Goal: Information Seeking & Learning: Check status

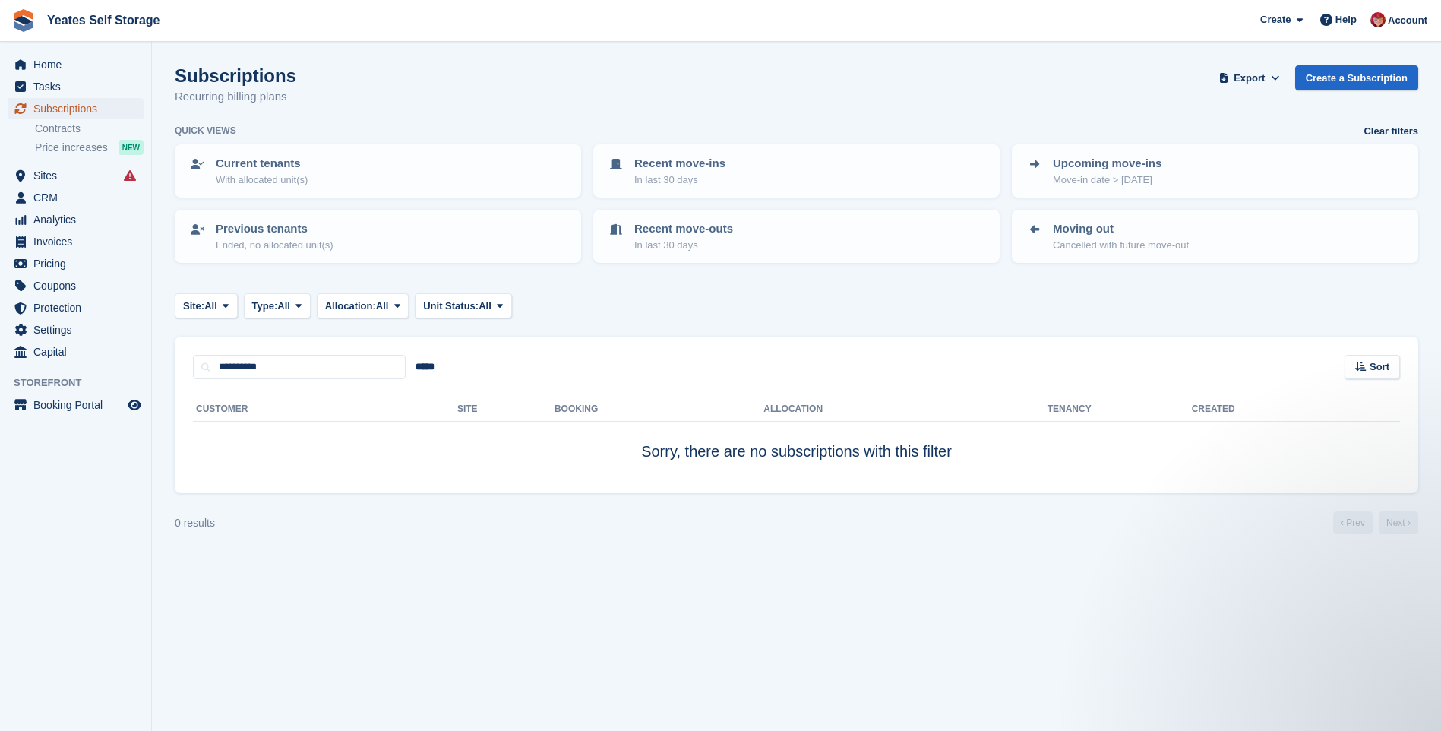
click at [59, 108] on span "Subscriptions" at bounding box center [78, 108] width 91 height 21
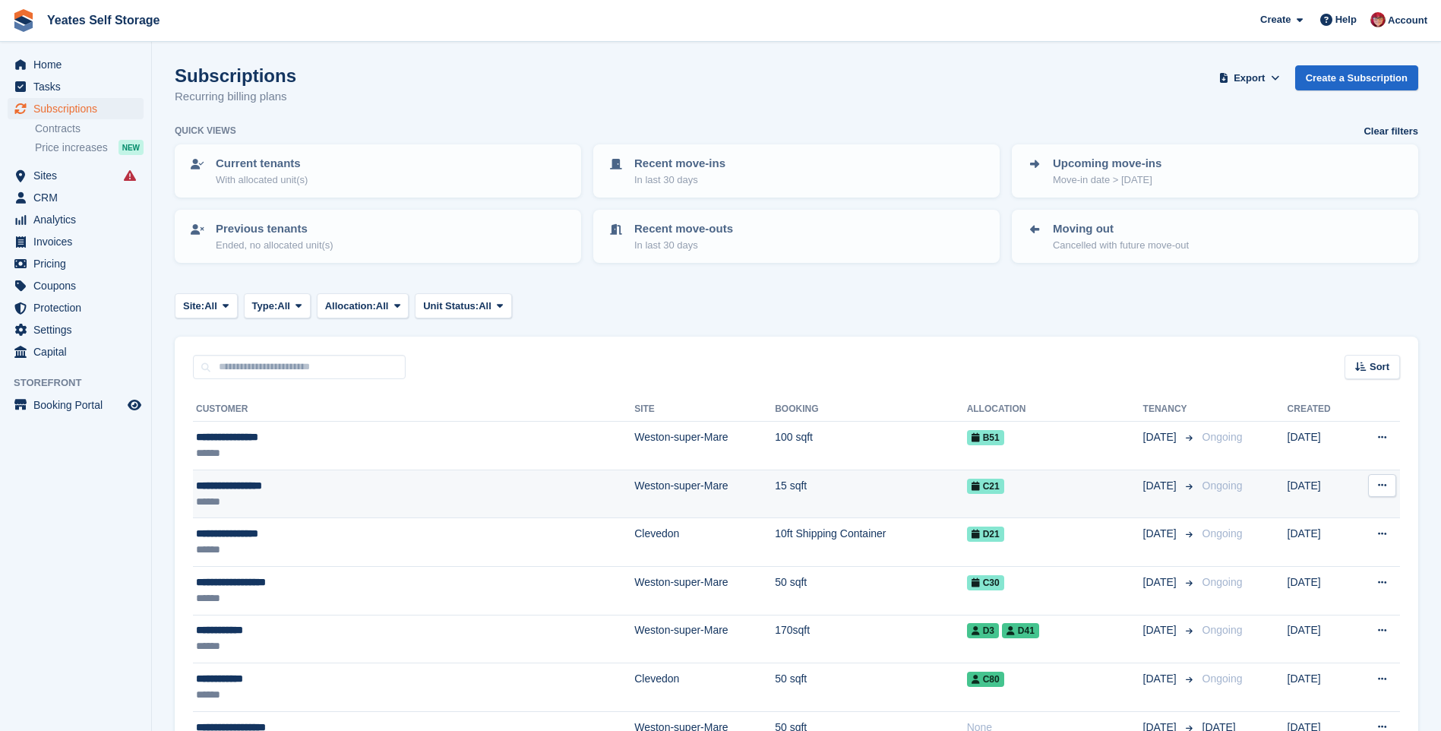
click at [206, 487] on div "**********" at bounding box center [342, 486] width 292 height 16
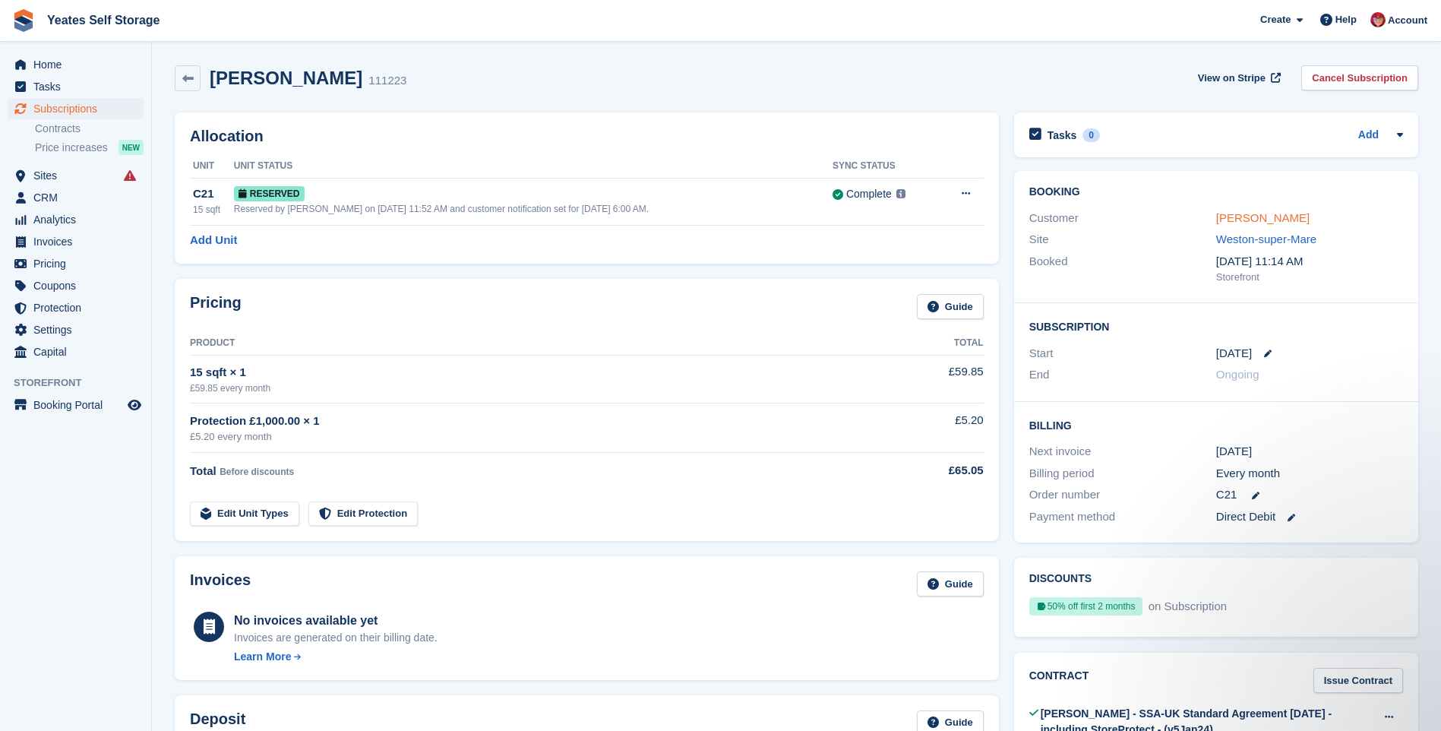
click at [1289, 220] on link "Diana Kirkpatrick" at bounding box center [1262, 217] width 93 height 13
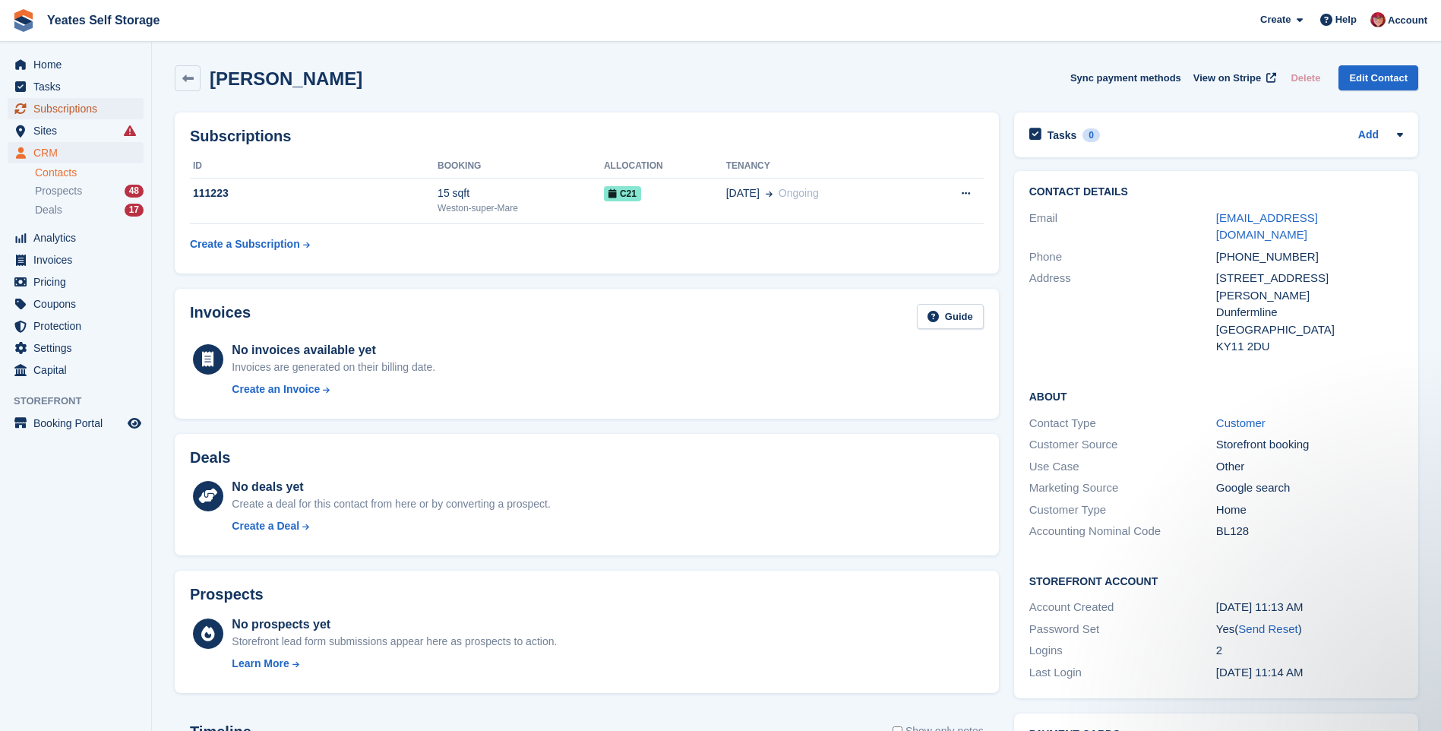
click at [59, 109] on span "Subscriptions" at bounding box center [78, 108] width 91 height 21
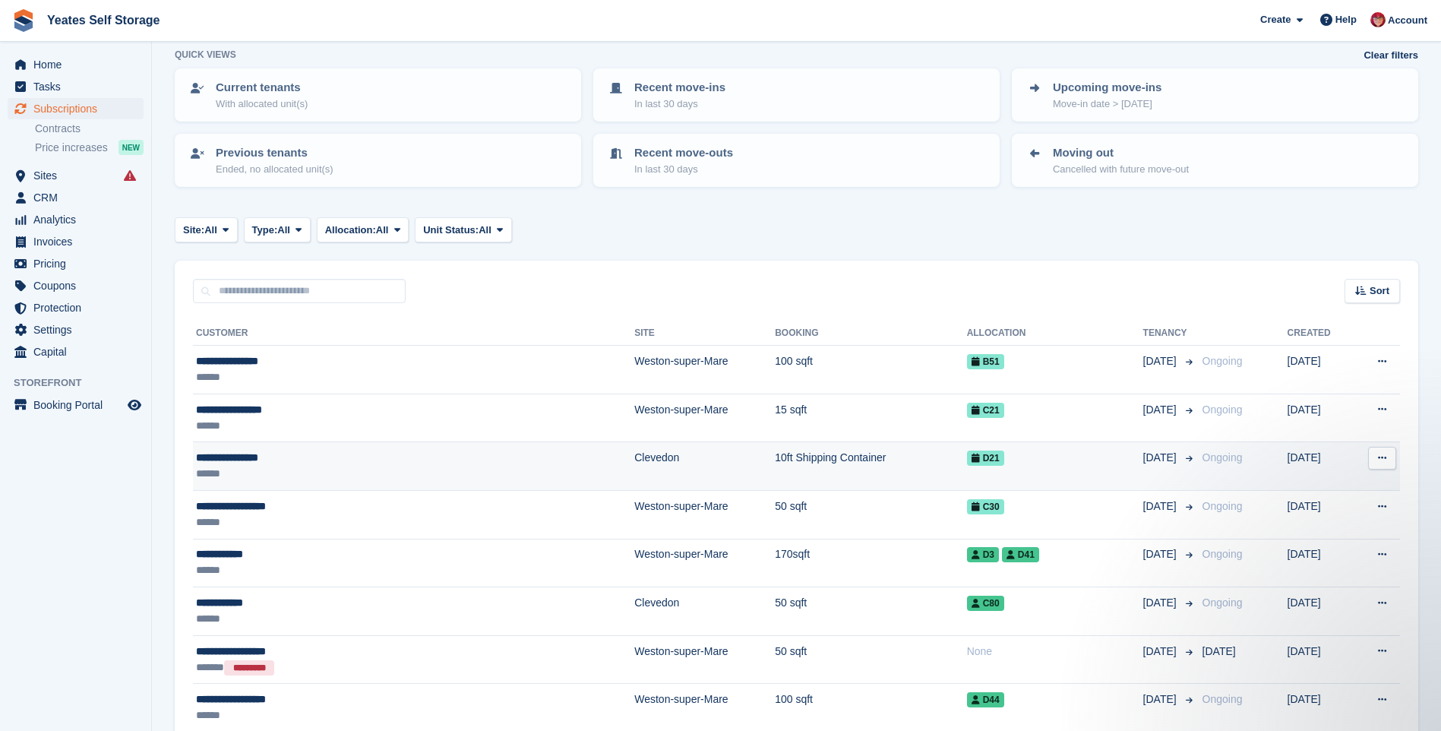
click at [225, 463] on div "**********" at bounding box center [342, 458] width 292 height 16
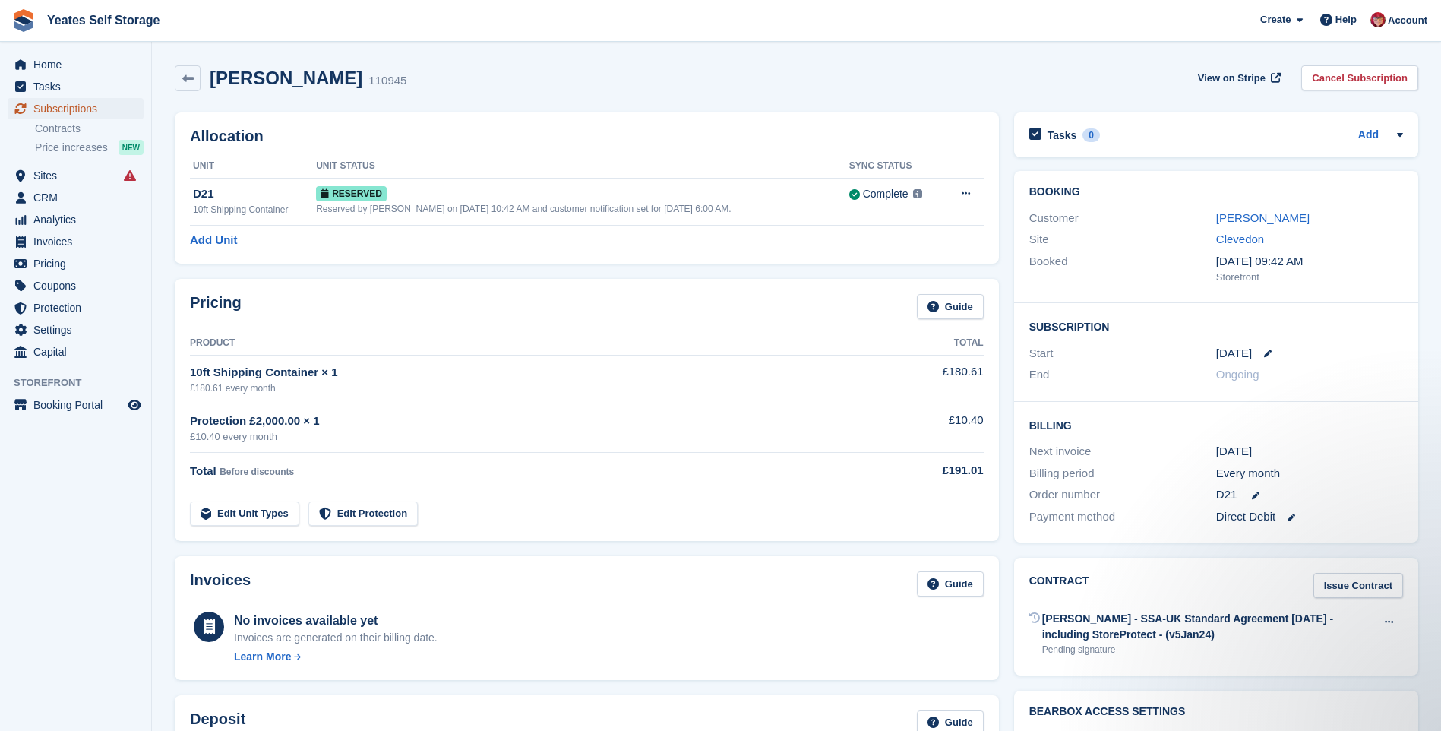
click at [86, 112] on span "Subscriptions" at bounding box center [78, 108] width 91 height 21
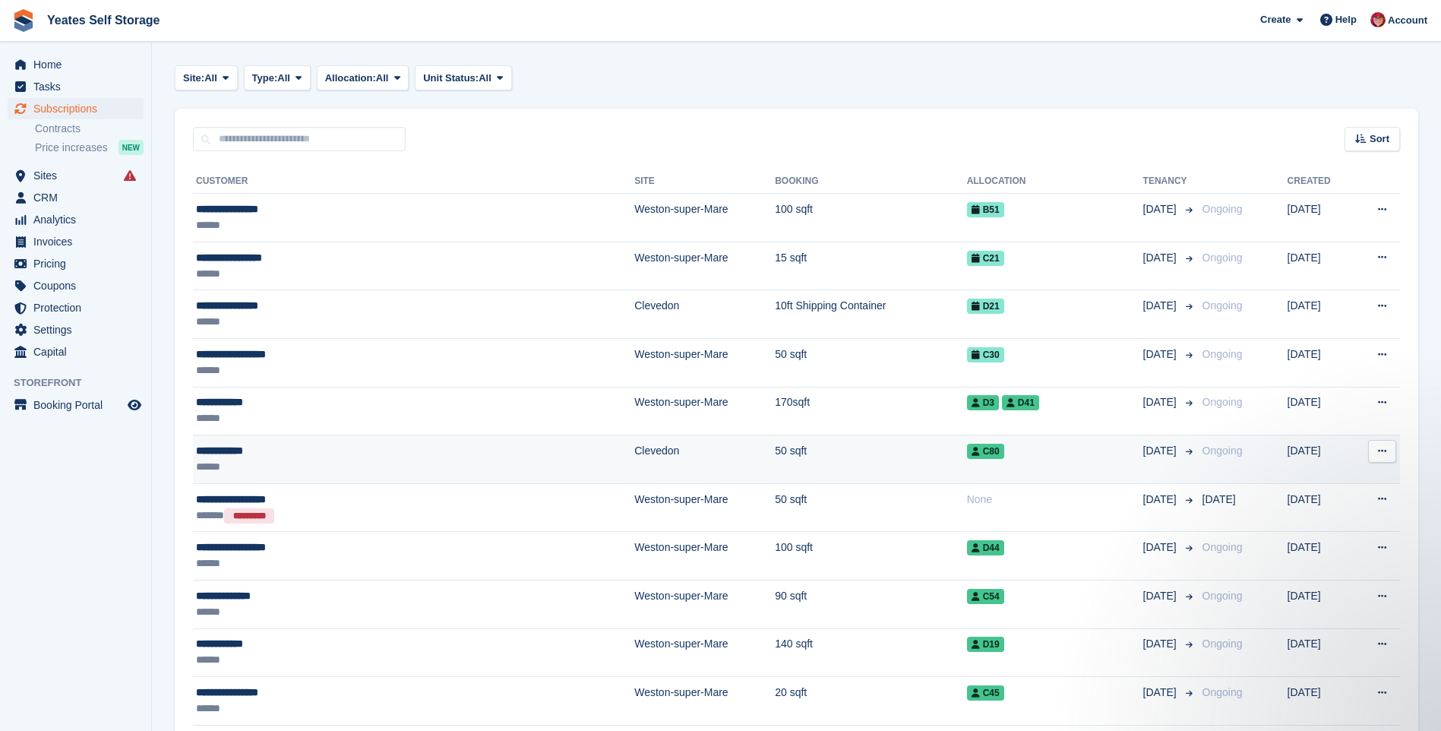
click at [296, 456] on div "**********" at bounding box center [342, 451] width 292 height 16
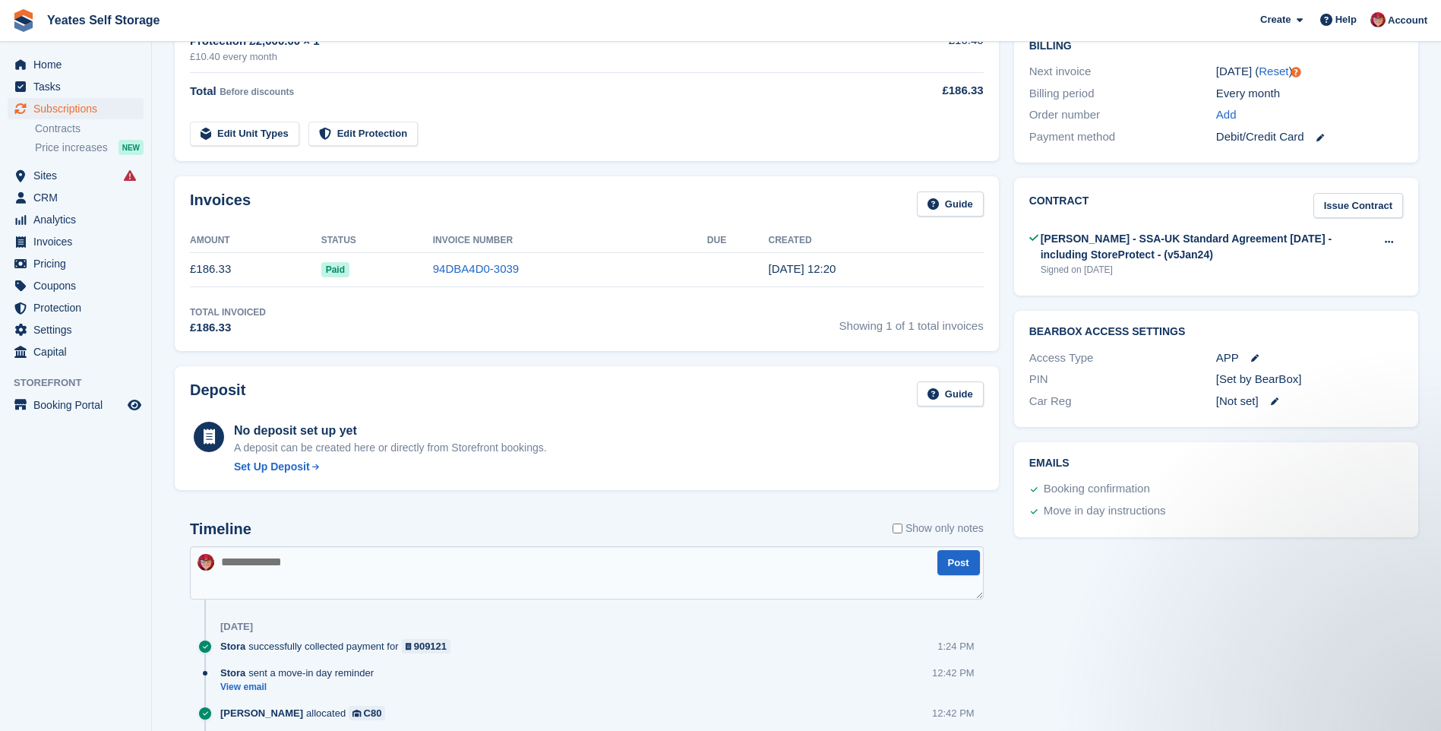
scroll to position [228, 0]
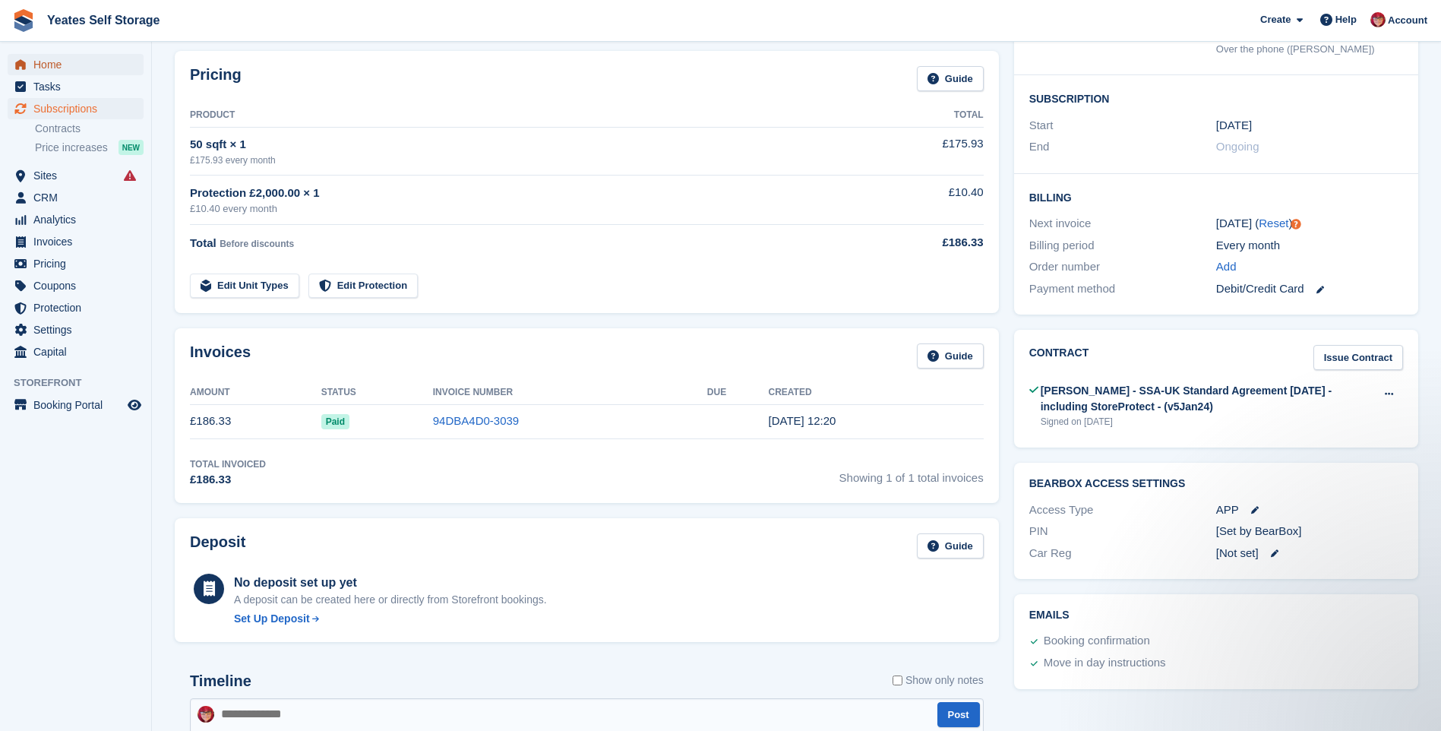
click at [60, 68] on span "Home" at bounding box center [78, 64] width 91 height 21
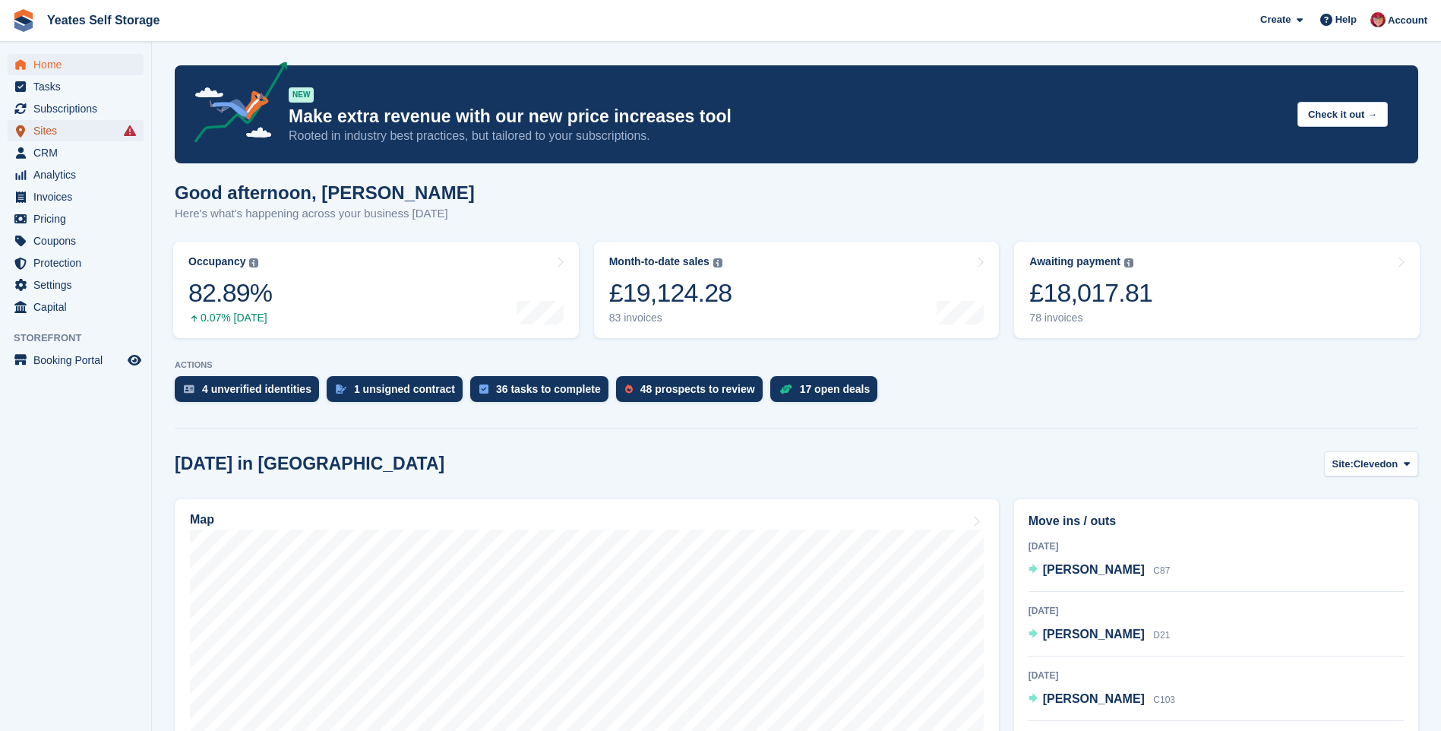
click at [62, 126] on span "Sites" at bounding box center [78, 130] width 91 height 21
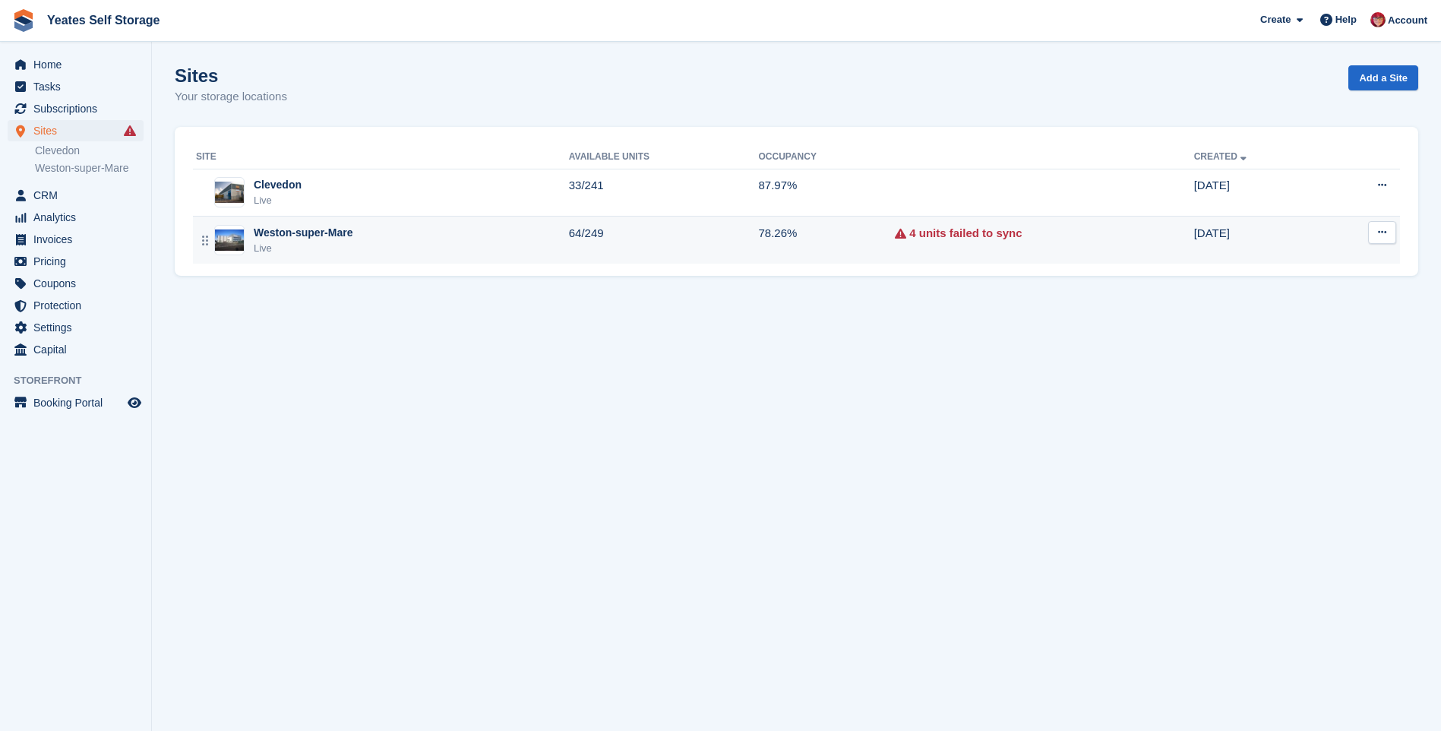
click at [280, 239] on div "Weston-super-Mare" at bounding box center [303, 233] width 99 height 16
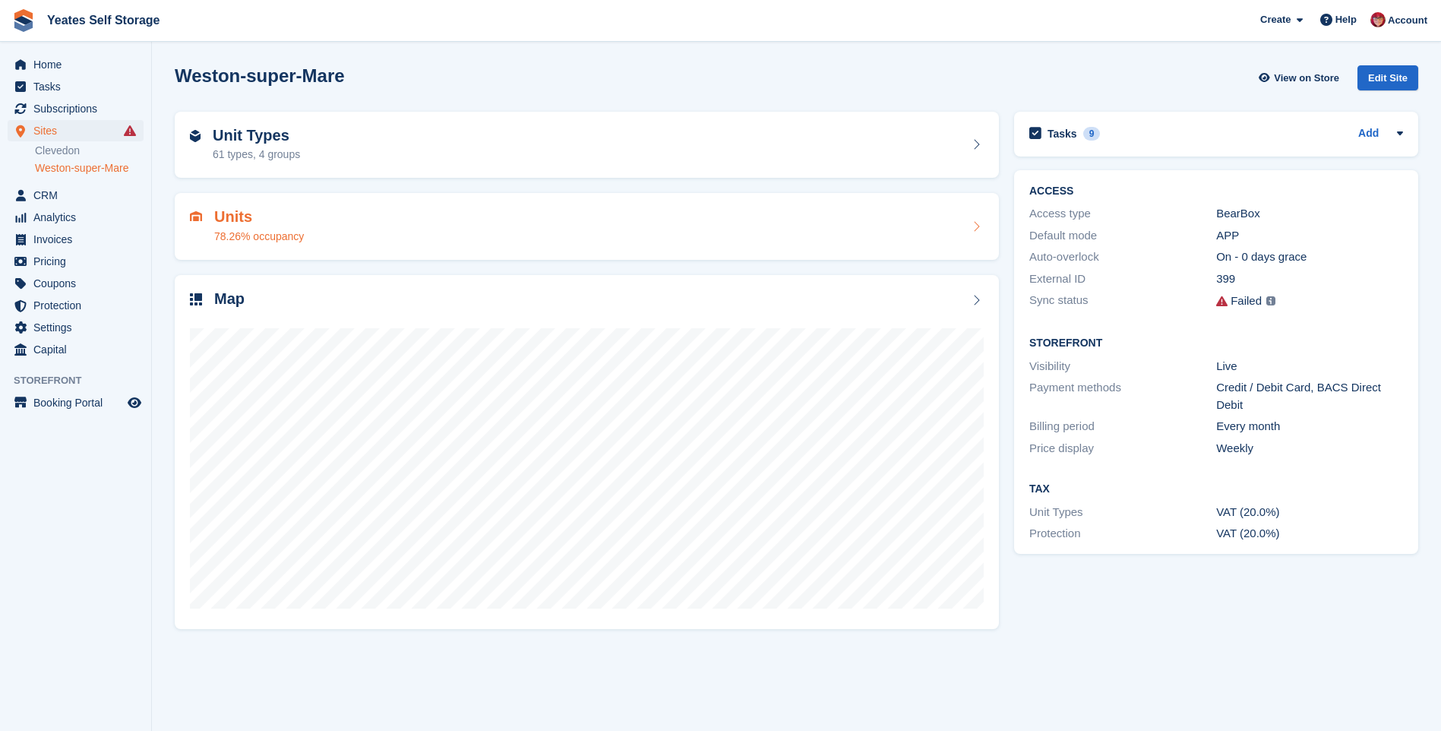
click at [232, 217] on h2 "Units" at bounding box center [259, 216] width 90 height 17
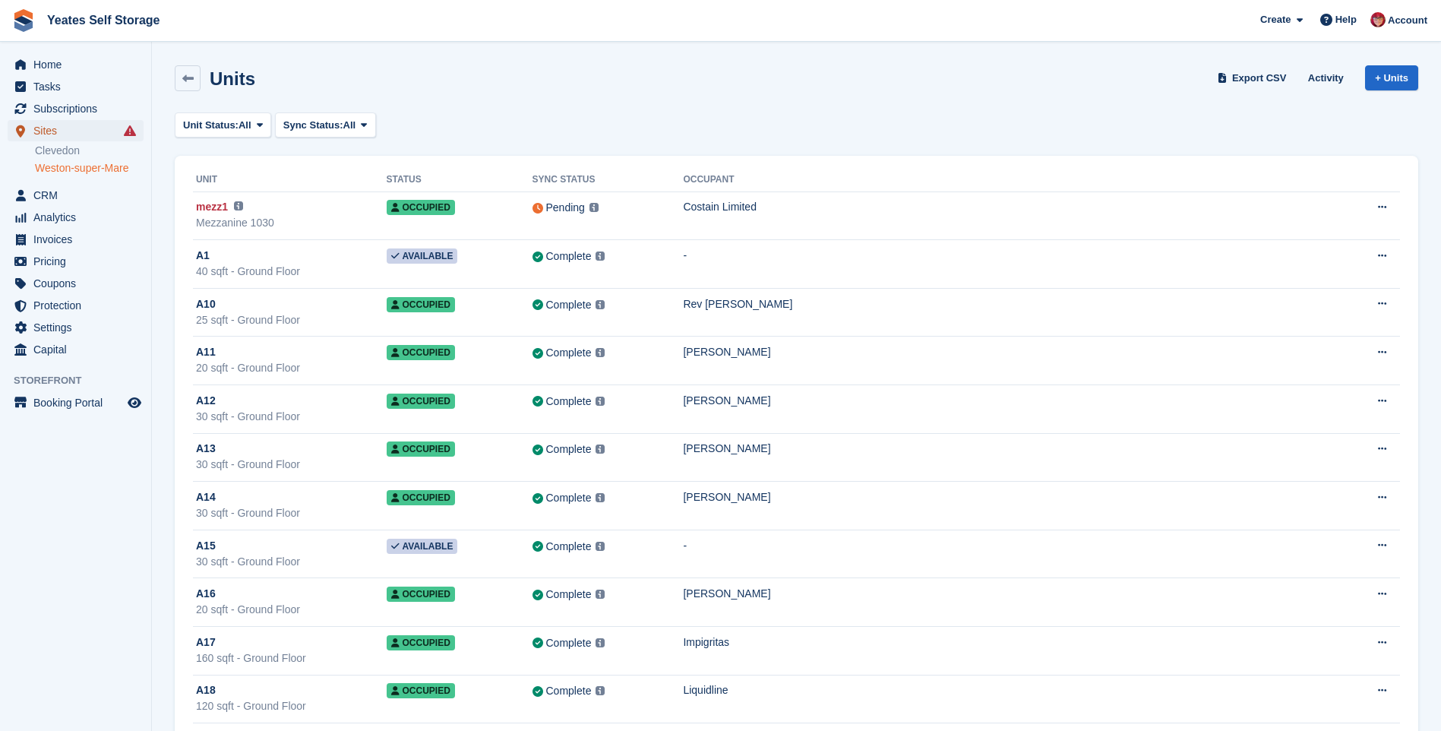
click at [50, 131] on span "Sites" at bounding box center [78, 130] width 91 height 21
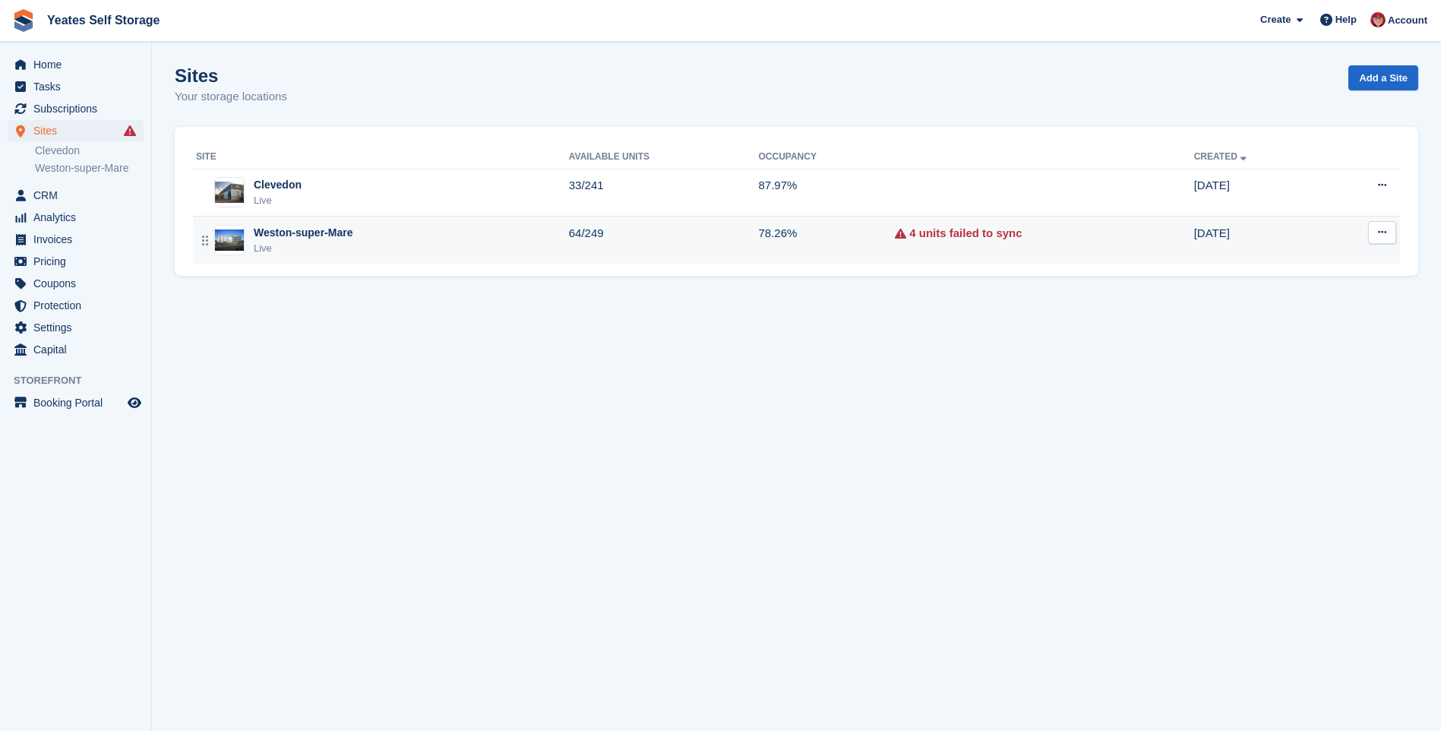
click at [291, 237] on div "Weston-super-Mare" at bounding box center [303, 233] width 99 height 16
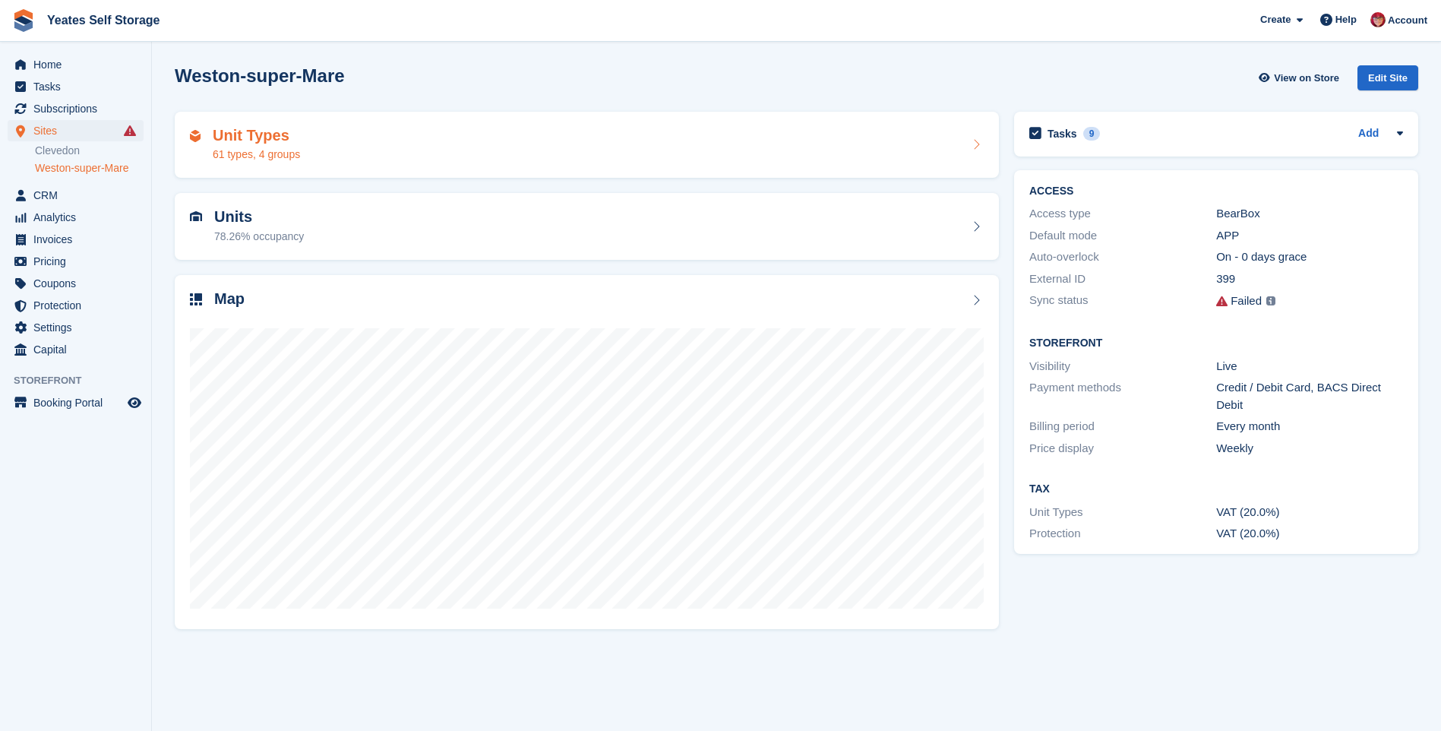
click at [252, 140] on h2 "Unit Types" at bounding box center [256, 135] width 87 height 17
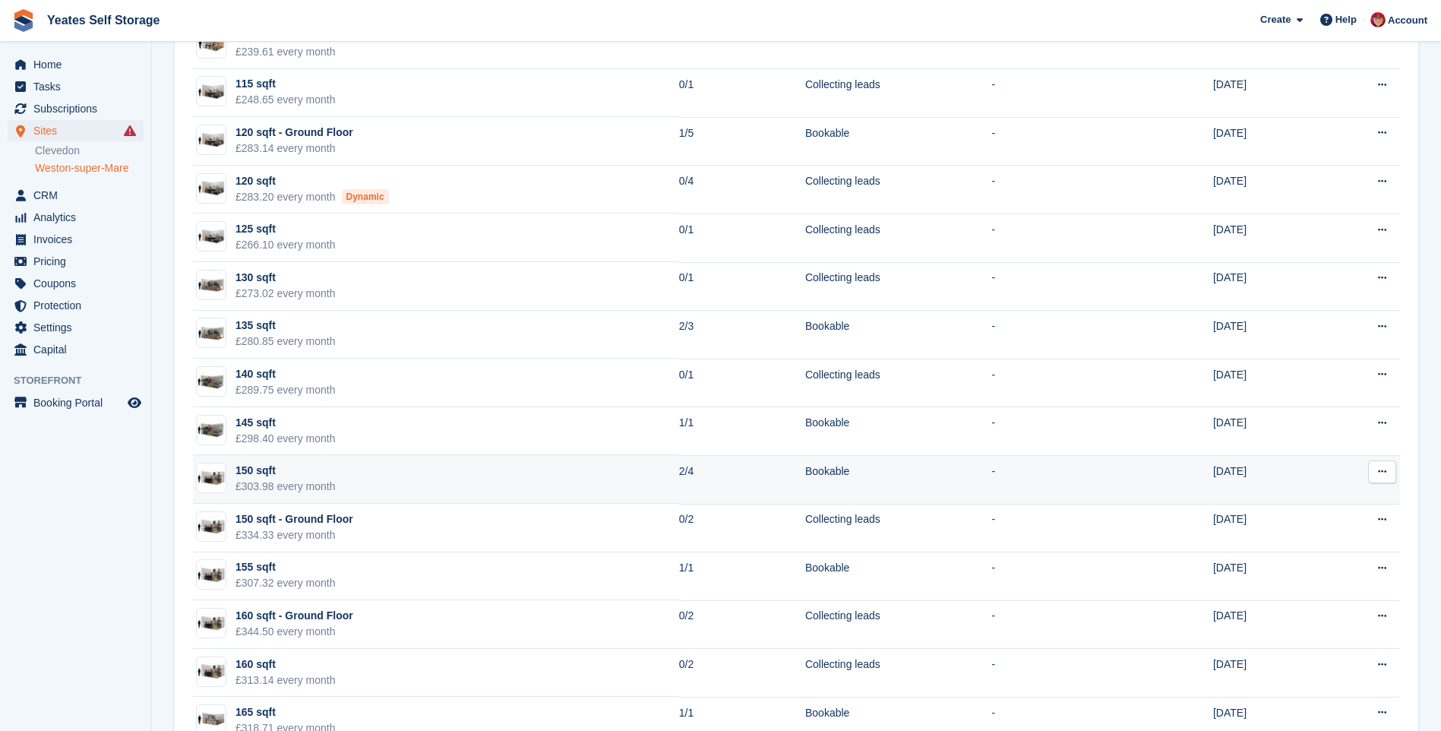
scroll to position [2127, 0]
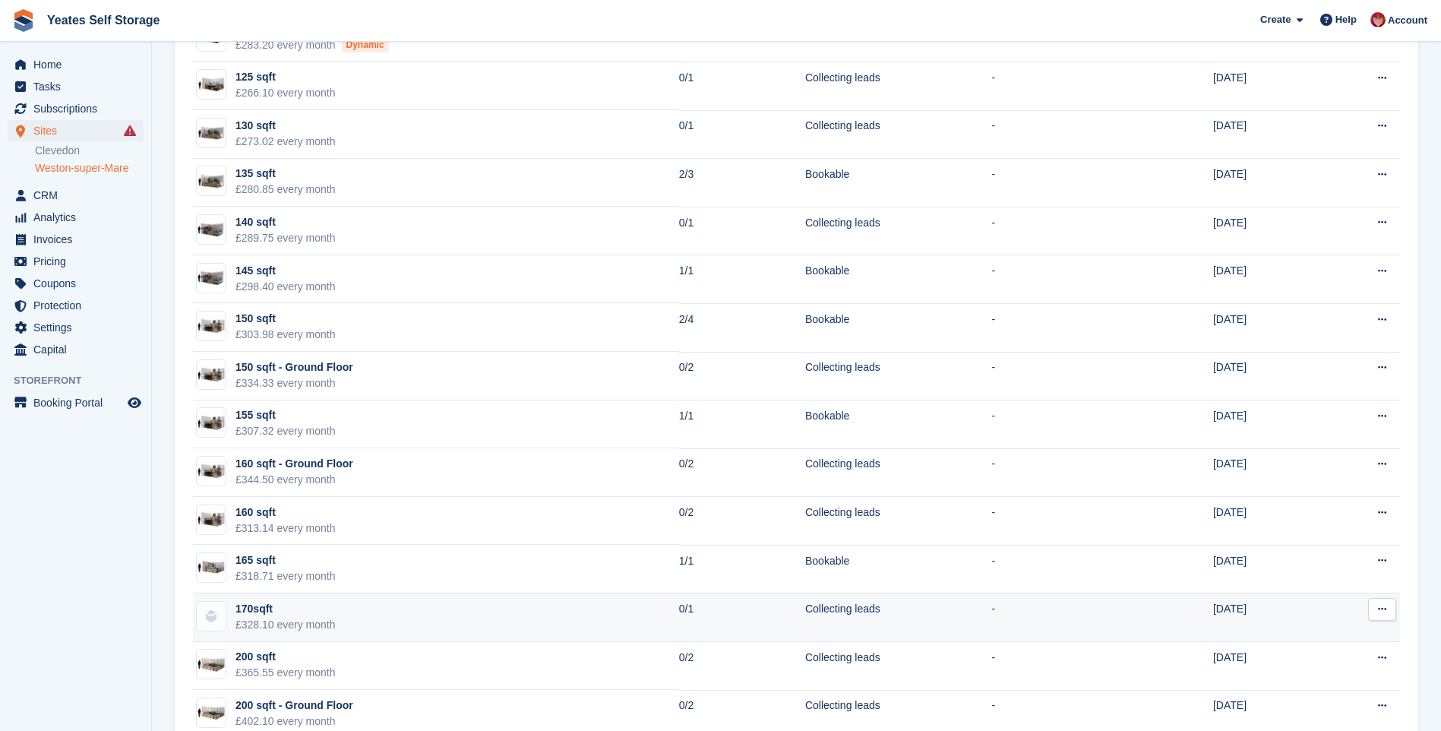
click at [260, 611] on div "170sqft" at bounding box center [286, 609] width 100 height 16
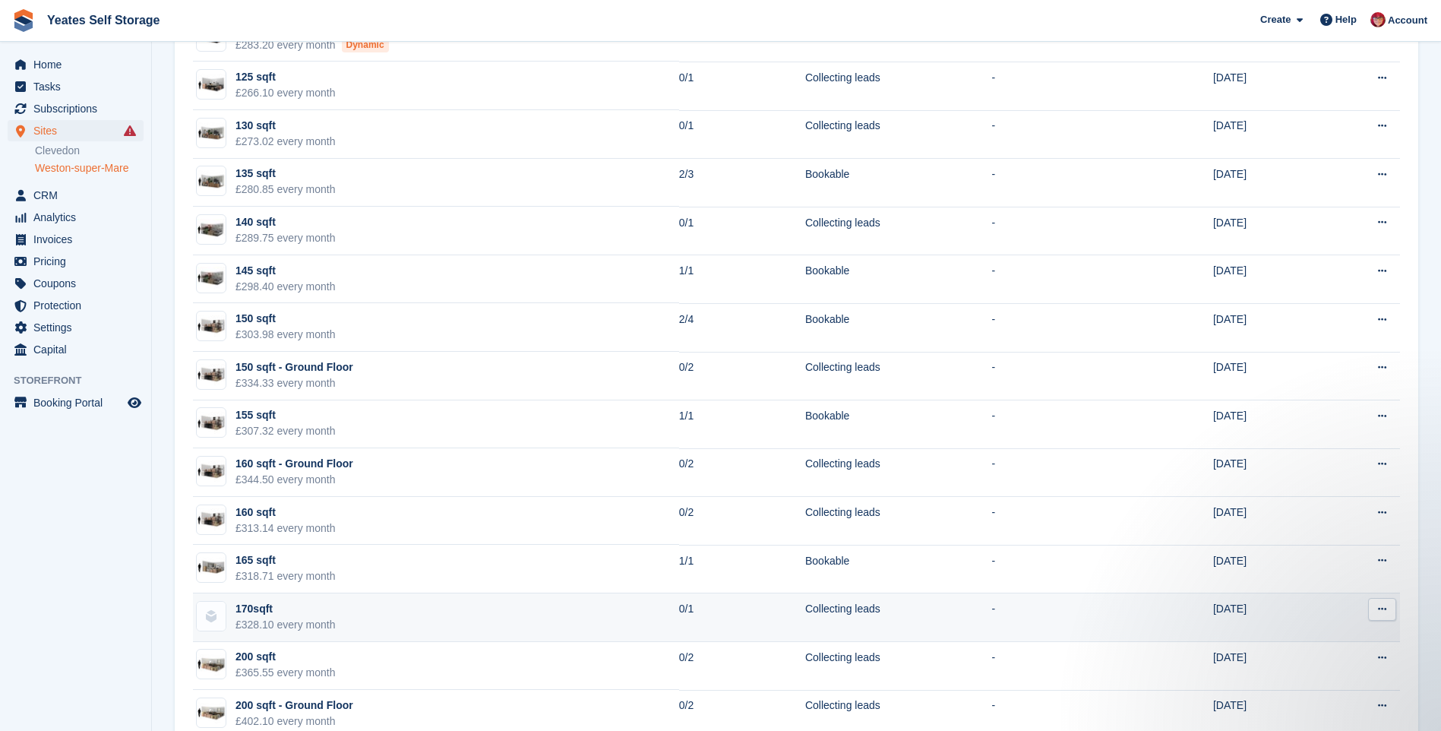
scroll to position [0, 0]
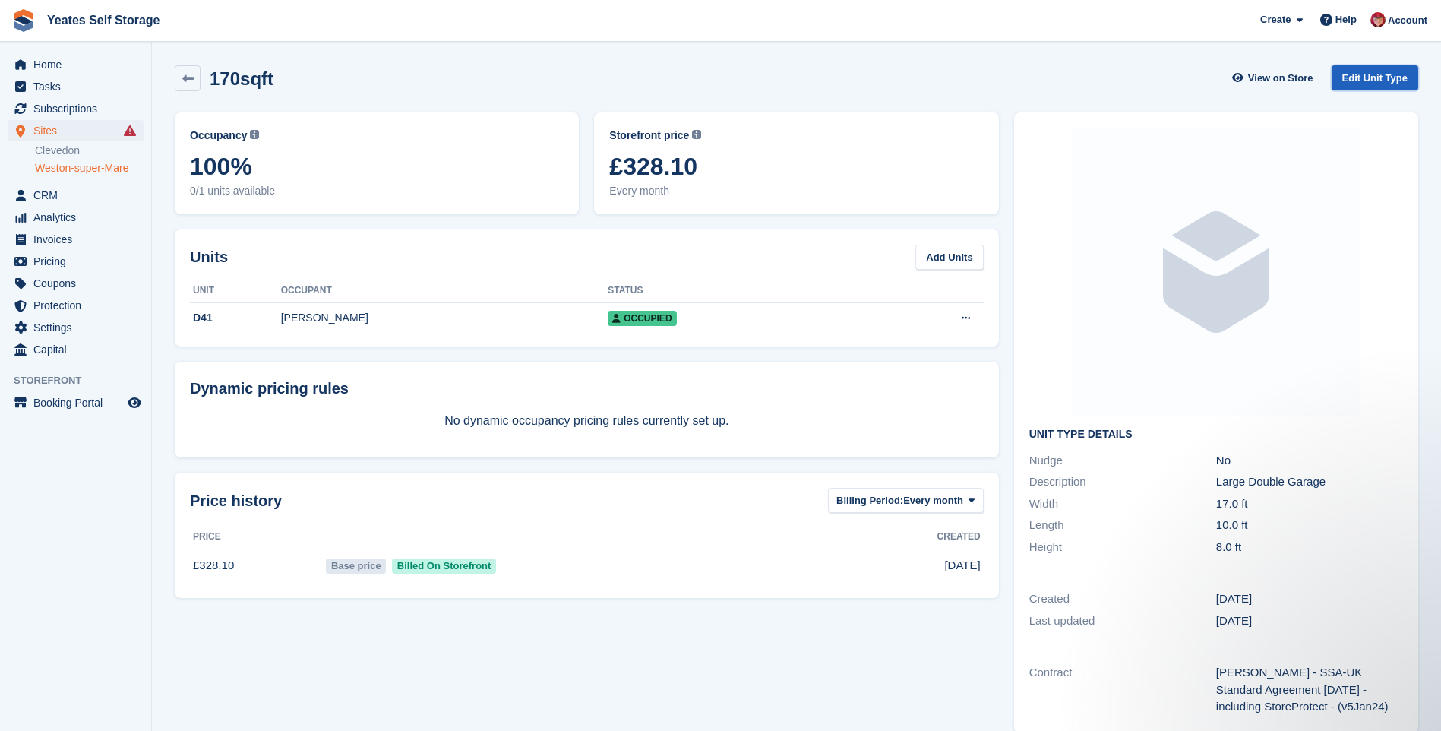
click at [1361, 76] on link "Edit Unit Type" at bounding box center [1375, 77] width 87 height 25
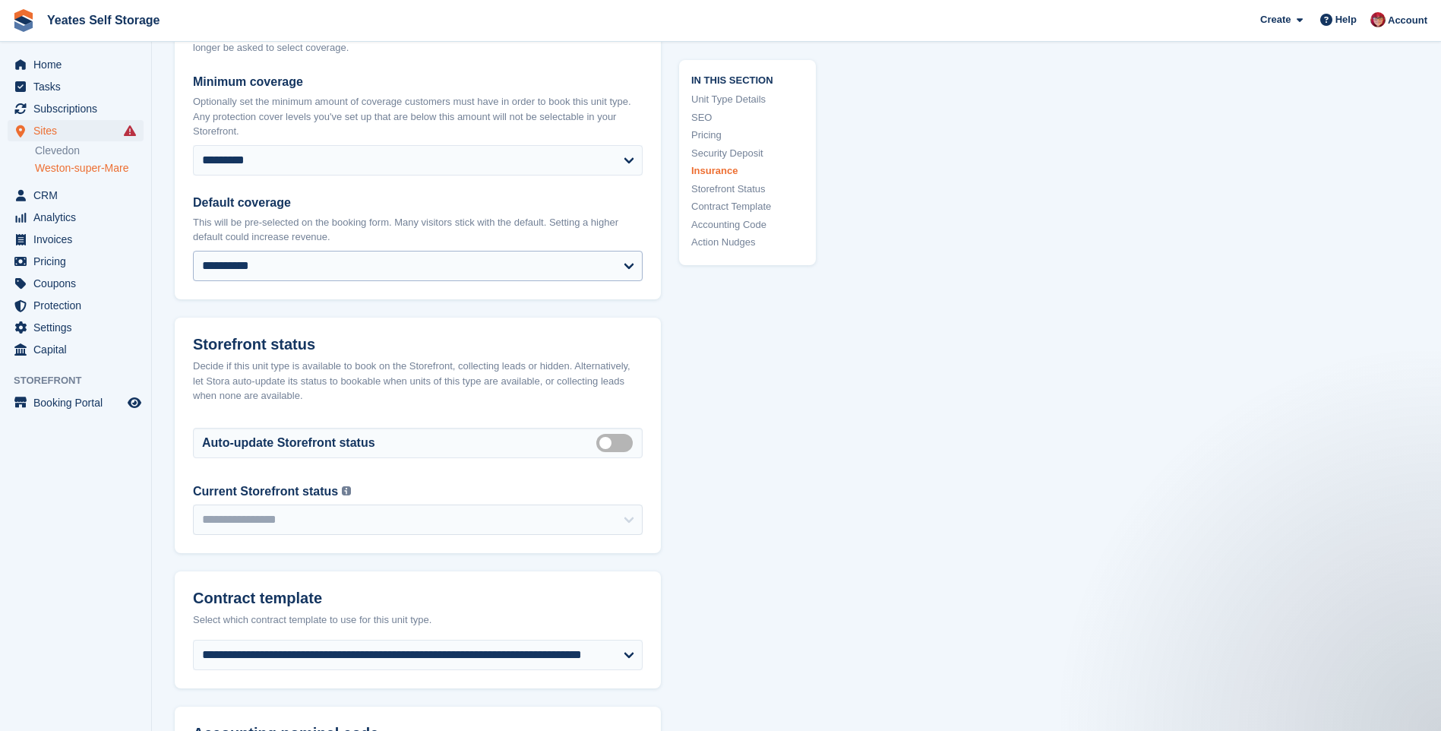
scroll to position [2355, 0]
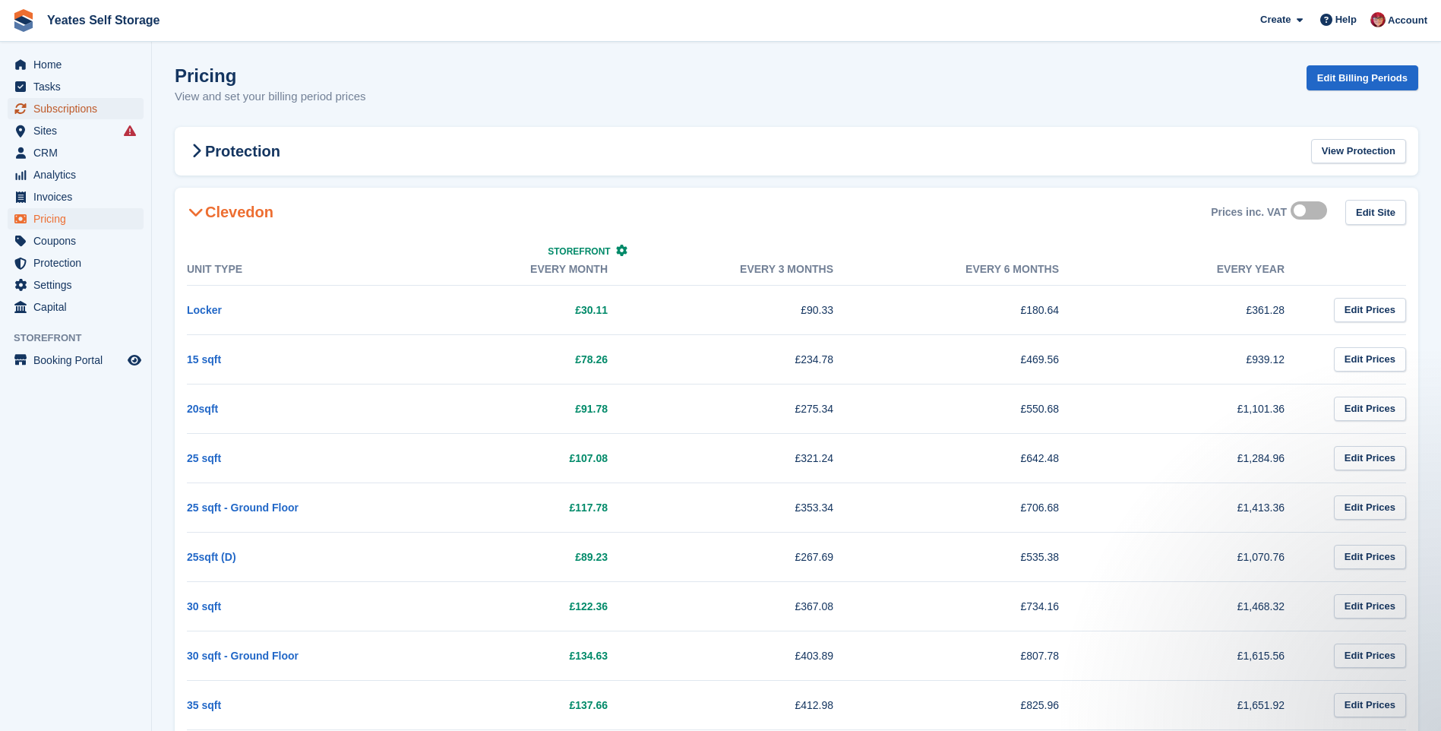
click at [82, 111] on span "Subscriptions" at bounding box center [78, 108] width 91 height 21
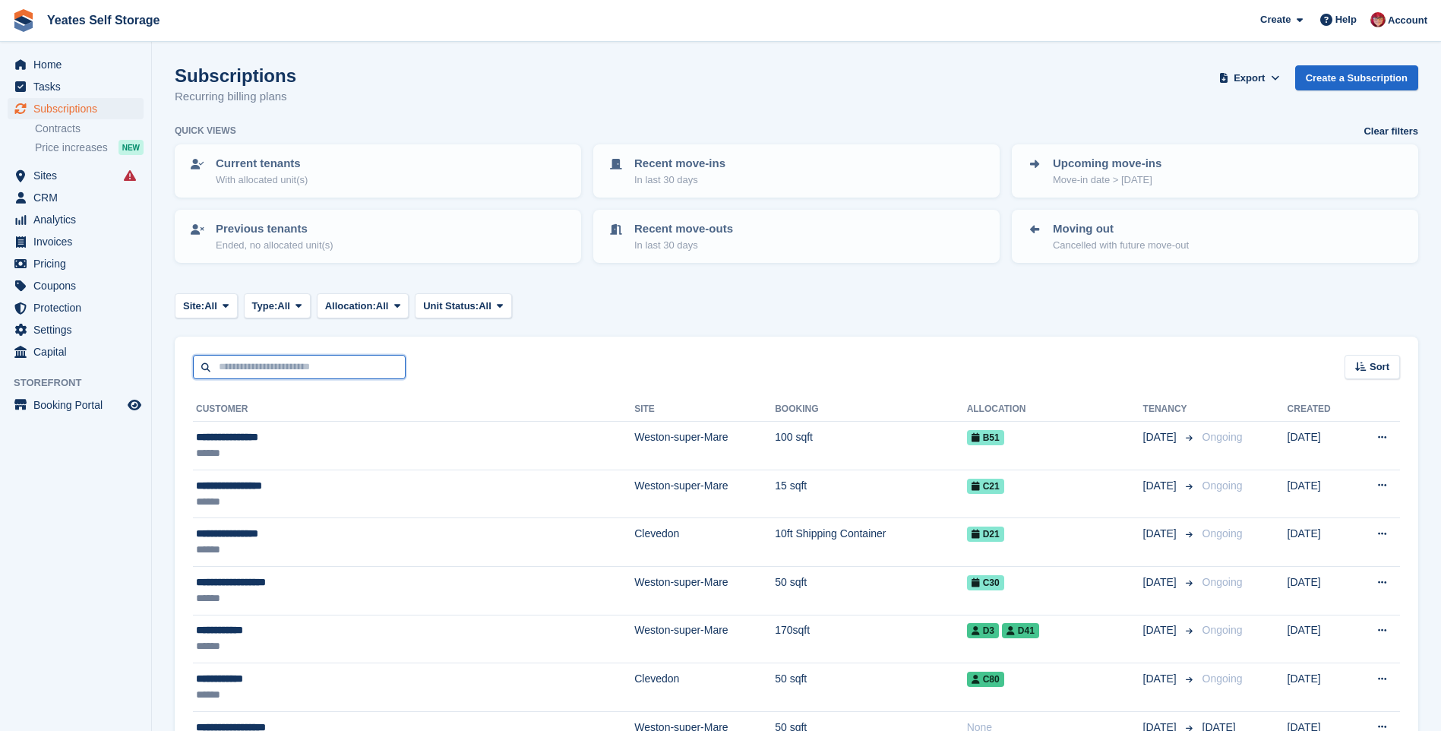
click at [328, 361] on input "text" at bounding box center [299, 367] width 213 height 25
type input "****"
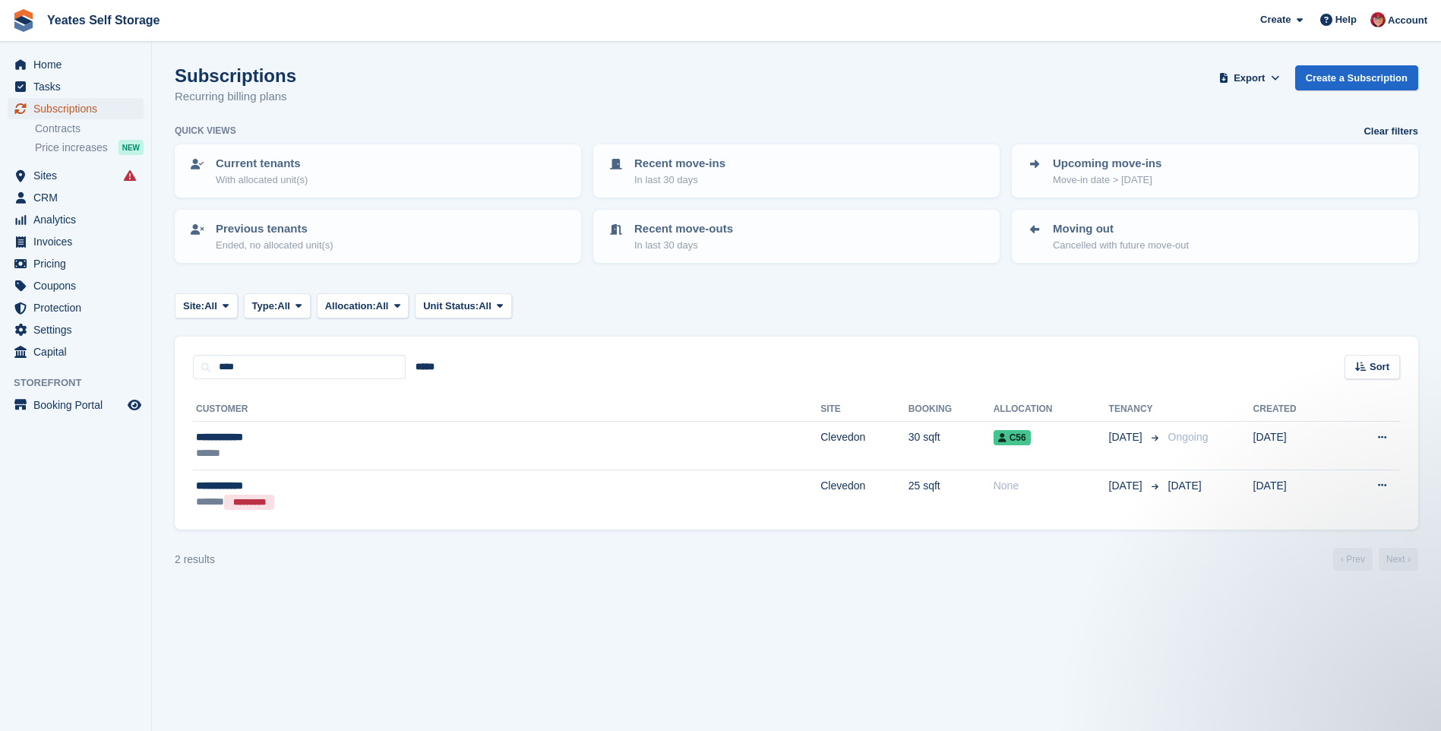
click at [80, 110] on span "Subscriptions" at bounding box center [78, 108] width 91 height 21
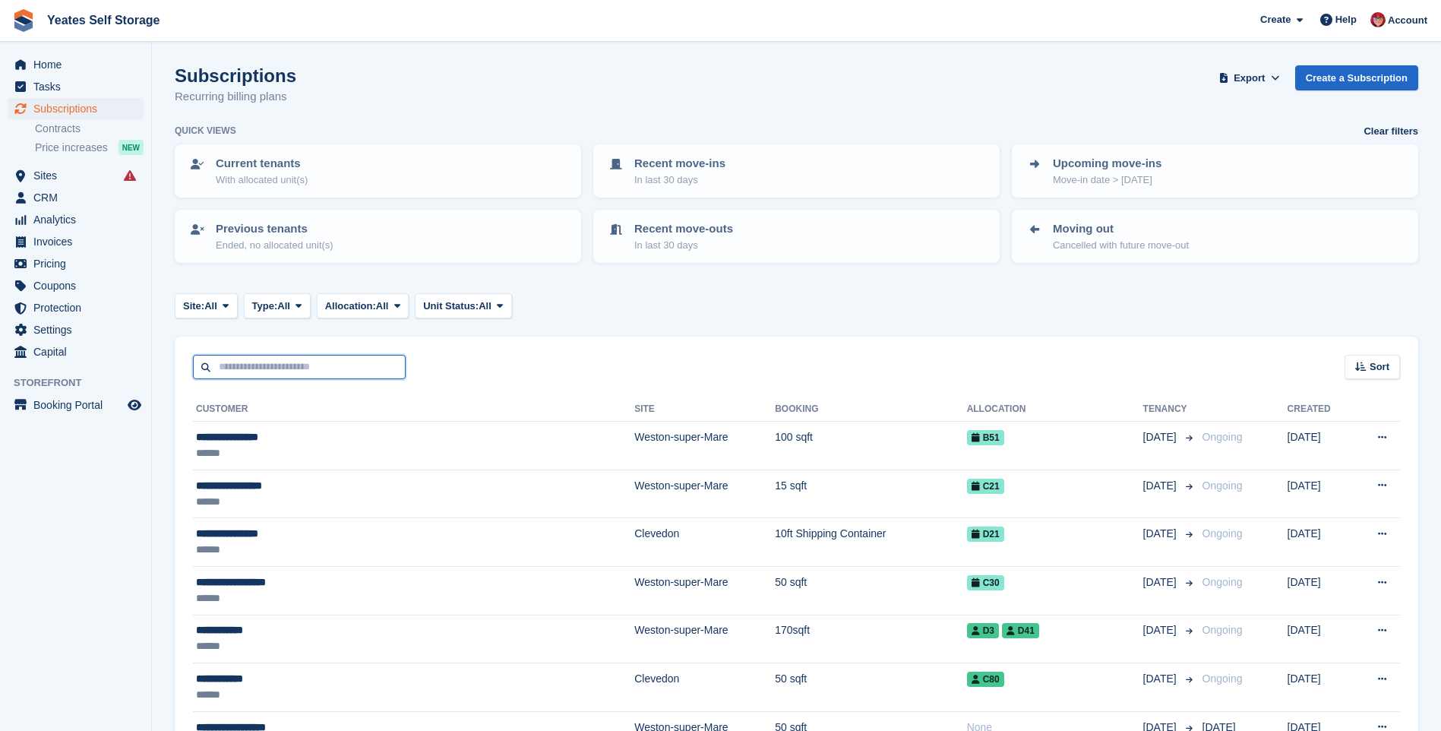
click at [267, 371] on input "text" at bounding box center [299, 367] width 213 height 25
type input "******"
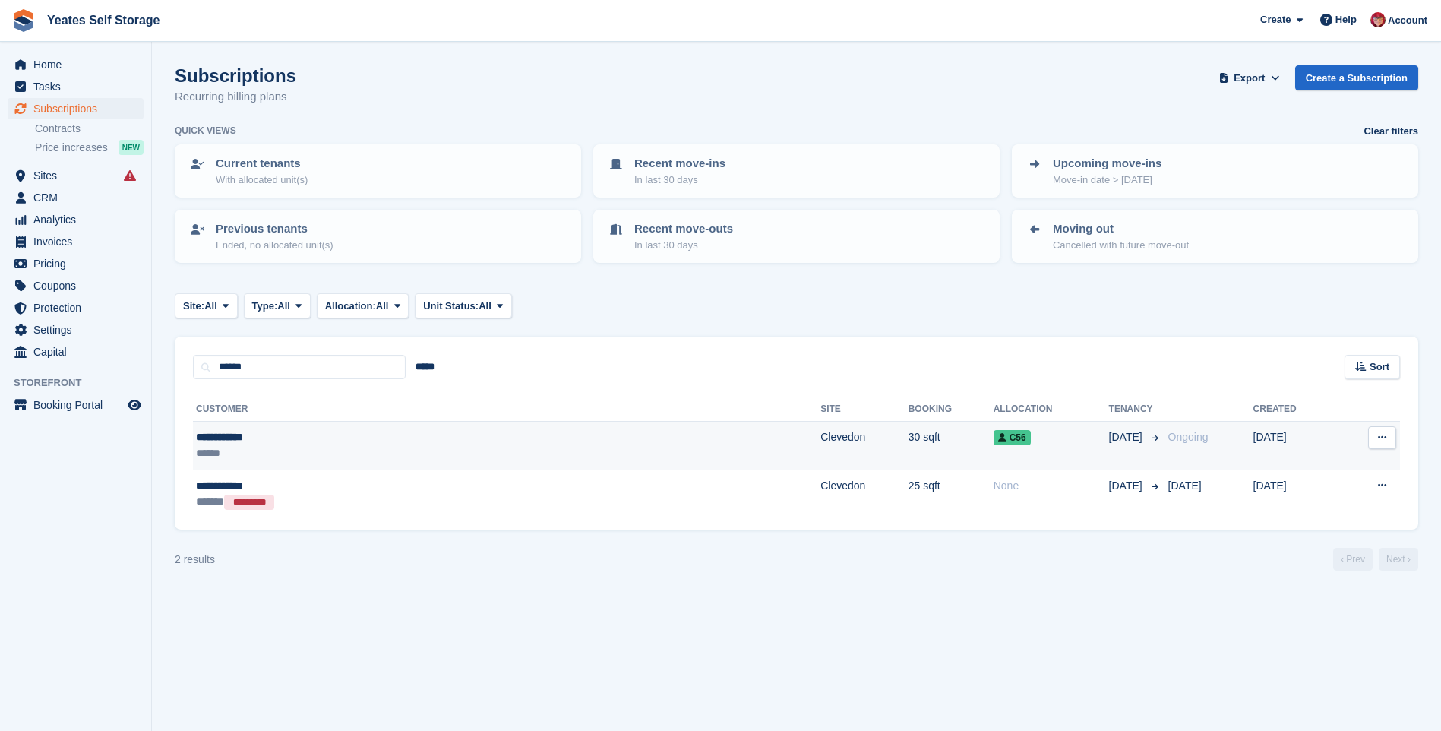
click at [909, 442] on td "30 sqft" at bounding box center [951, 446] width 85 height 49
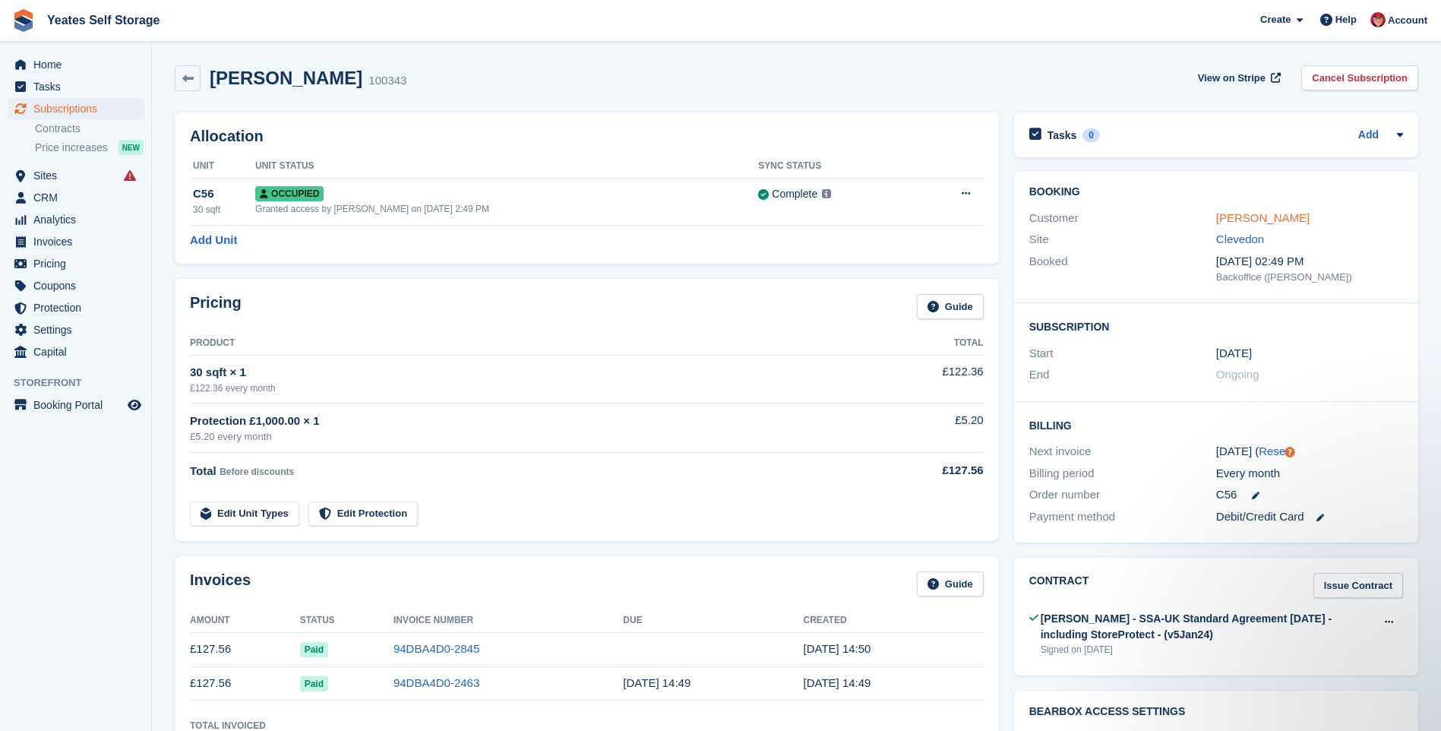
click at [1265, 220] on link "[PERSON_NAME]" at bounding box center [1262, 217] width 93 height 13
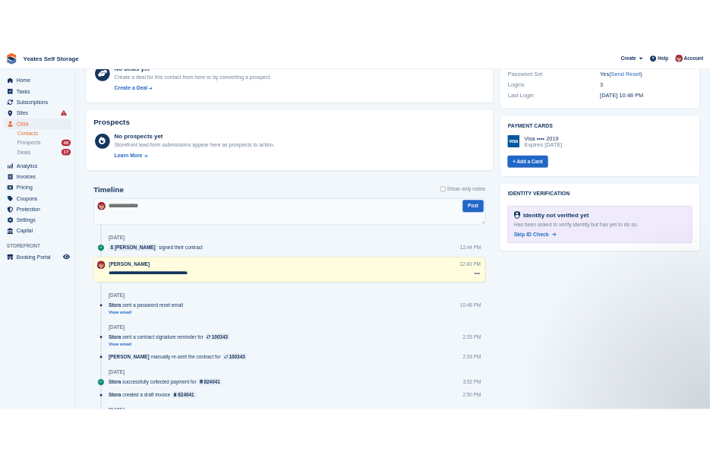
scroll to position [644, 0]
